Goal: Navigation & Orientation: Find specific page/section

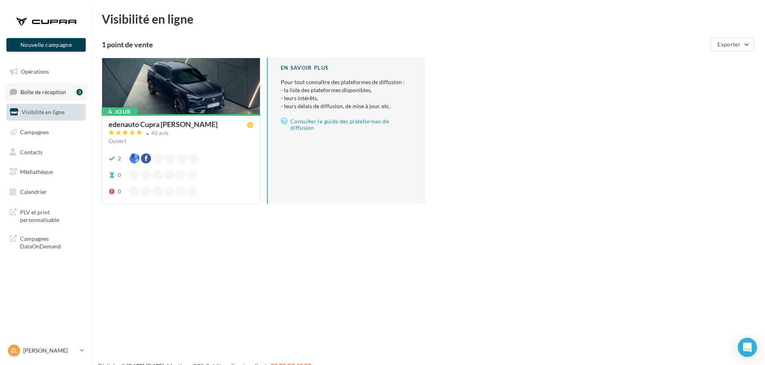
click at [50, 91] on span "Boîte de réception" at bounding box center [43, 91] width 46 height 7
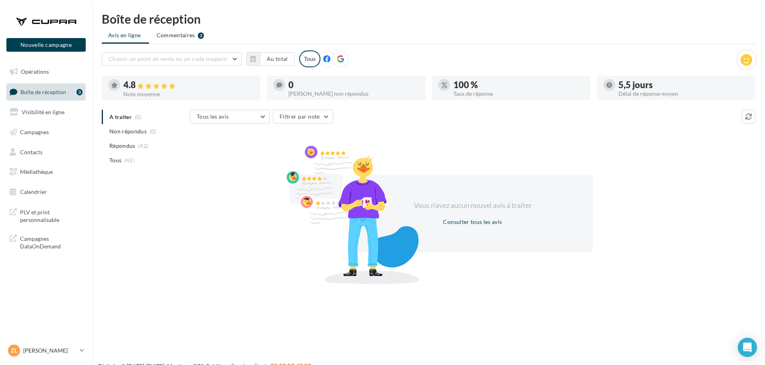
click at [43, 91] on span "Boîte de réception" at bounding box center [43, 91] width 46 height 7
click at [59, 93] on span "Boîte de réception" at bounding box center [43, 91] width 46 height 7
click at [62, 89] on span "Boîte de réception" at bounding box center [43, 91] width 46 height 7
click at [83, 348] on icon at bounding box center [82, 350] width 4 height 7
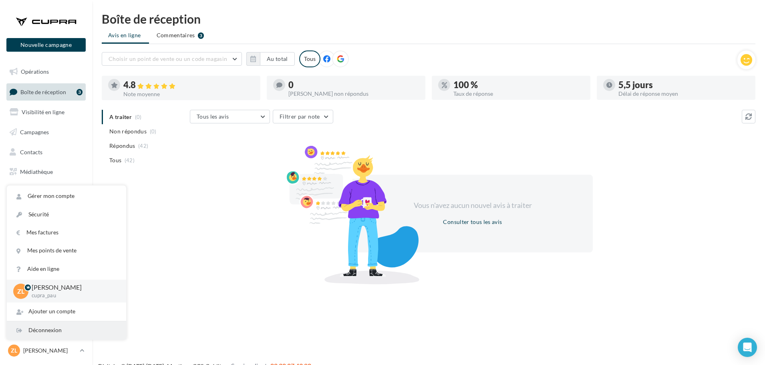
click at [61, 330] on div "Déconnexion" at bounding box center [66, 330] width 119 height 18
